Goal: Check status

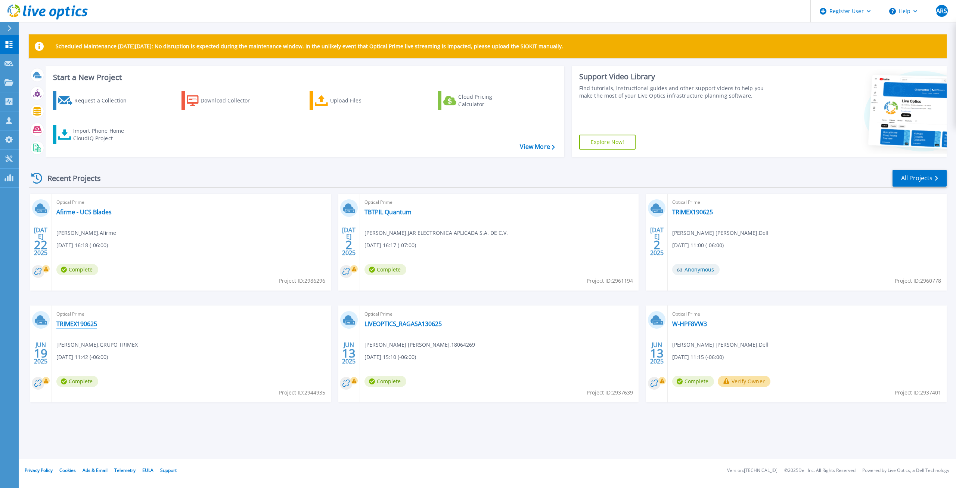
click at [74, 325] on link "TRIMEX190625" at bounding box center [76, 323] width 41 height 7
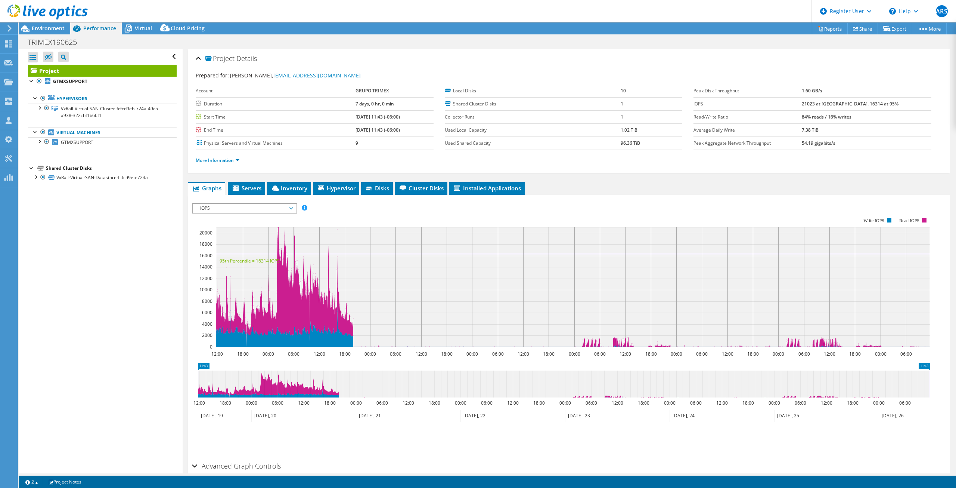
select select "USD"
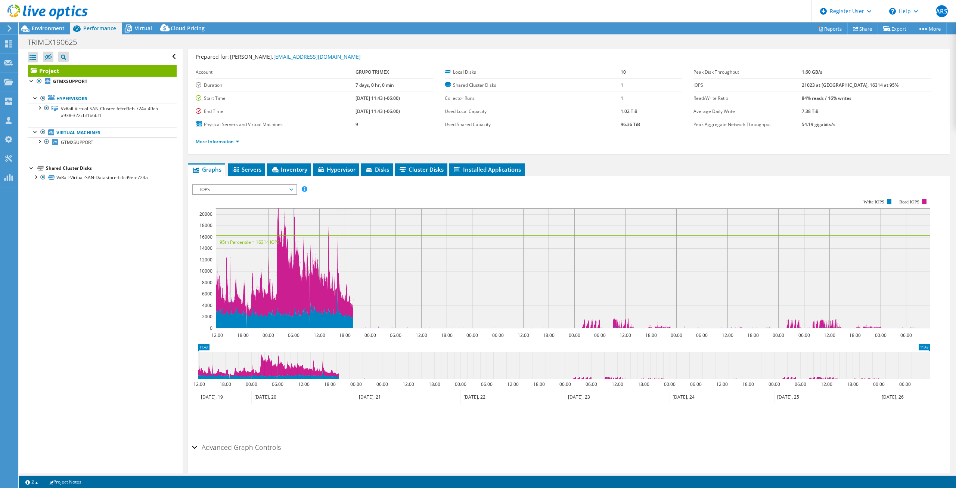
scroll to position [37, 0]
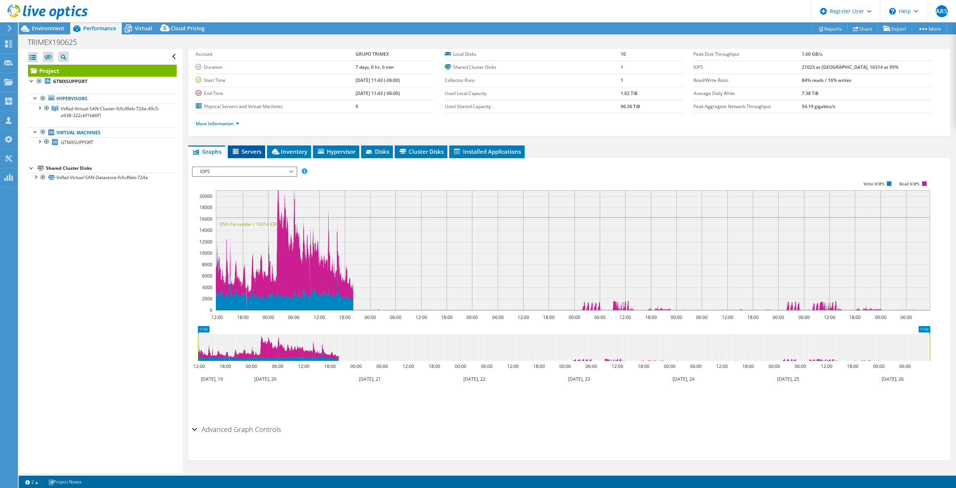
click at [256, 150] on span "Servers" at bounding box center [247, 151] width 30 height 7
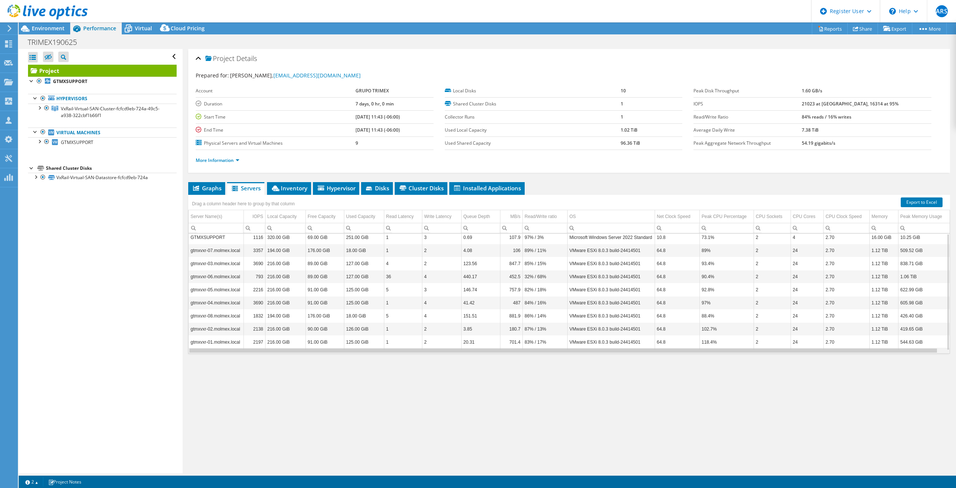
scroll to position [0, 0]
